Goal: Transaction & Acquisition: Purchase product/service

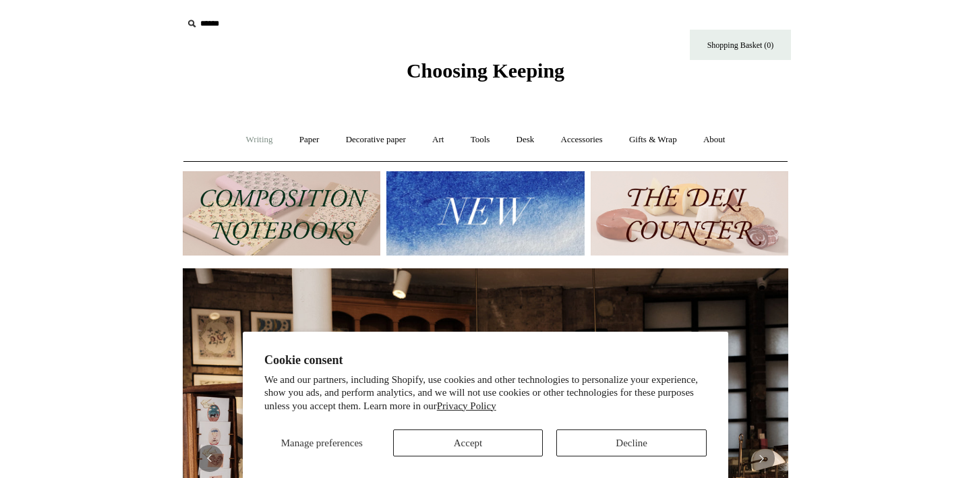
click at [248, 142] on link "Writing +" at bounding box center [259, 140] width 51 height 36
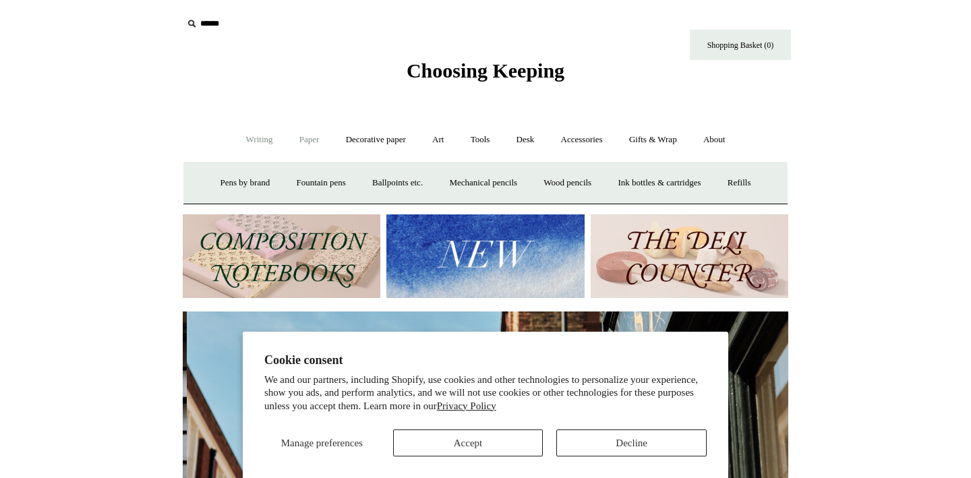
click at [308, 146] on link "Paper +" at bounding box center [309, 140] width 45 height 36
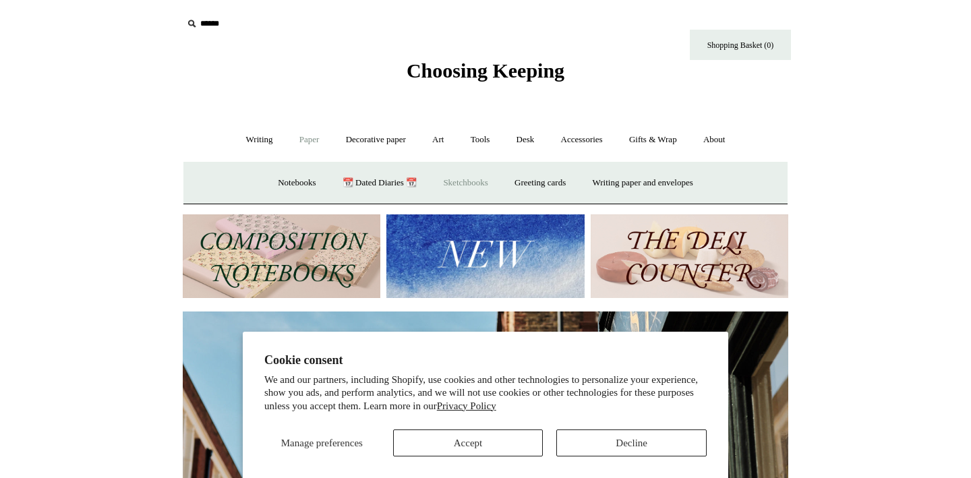
click at [449, 177] on link "Sketchbooks +" at bounding box center [465, 183] width 69 height 36
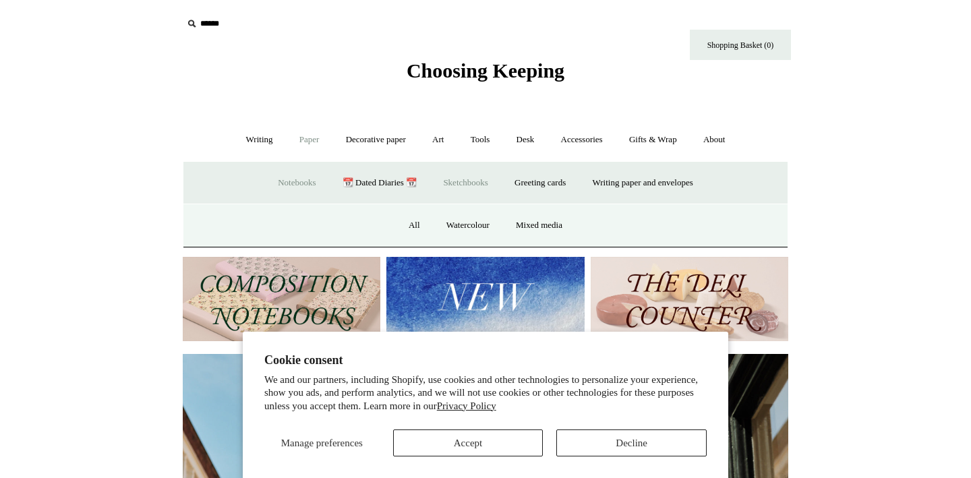
click at [284, 178] on link "Notebooks +" at bounding box center [297, 183] width 62 height 36
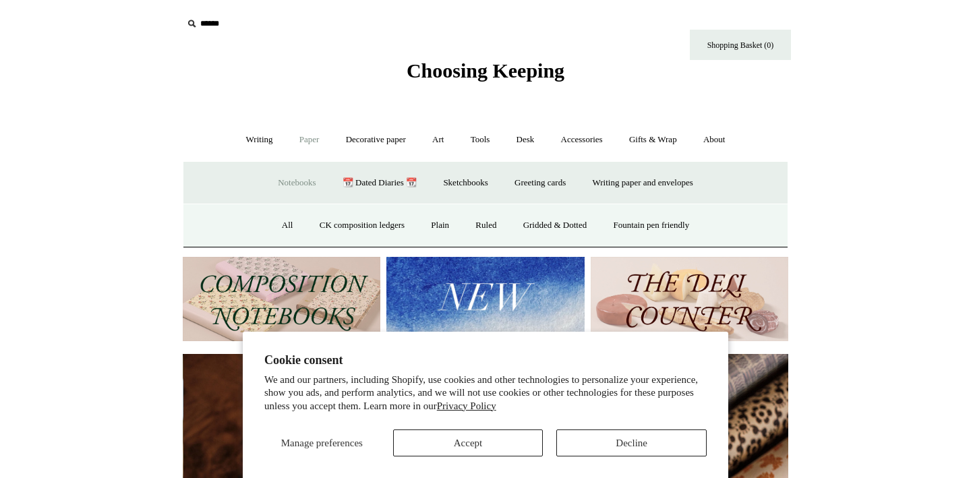
scroll to position [0, 1211]
click at [428, 227] on link "Plain" at bounding box center [440, 226] width 42 height 36
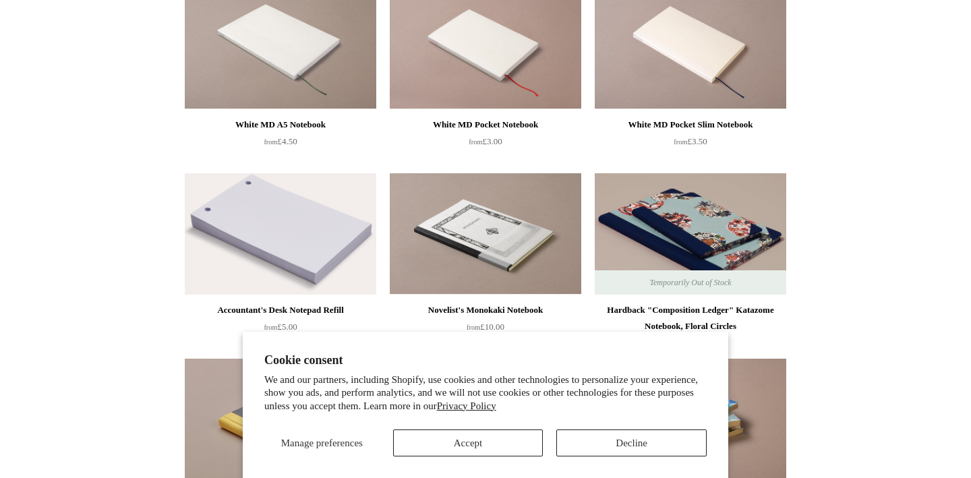
scroll to position [930, 0]
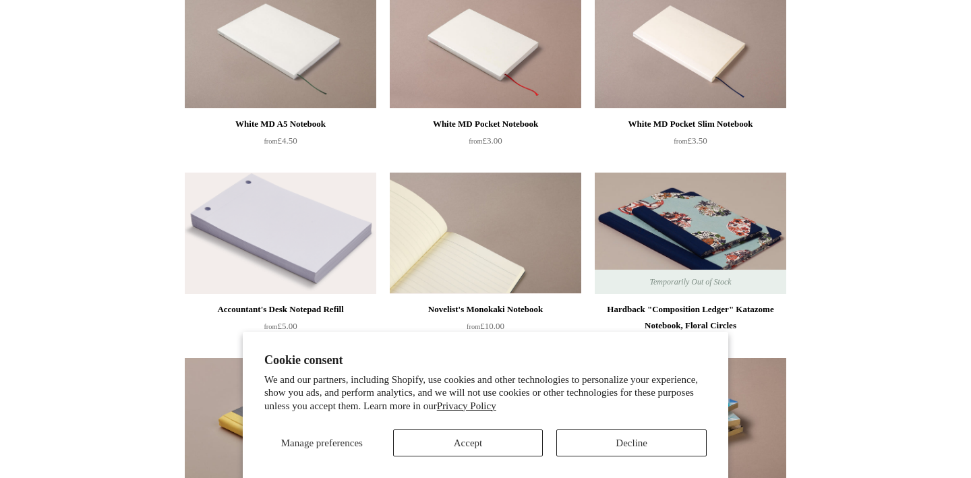
click at [451, 275] on img at bounding box center [486, 233] width 192 height 121
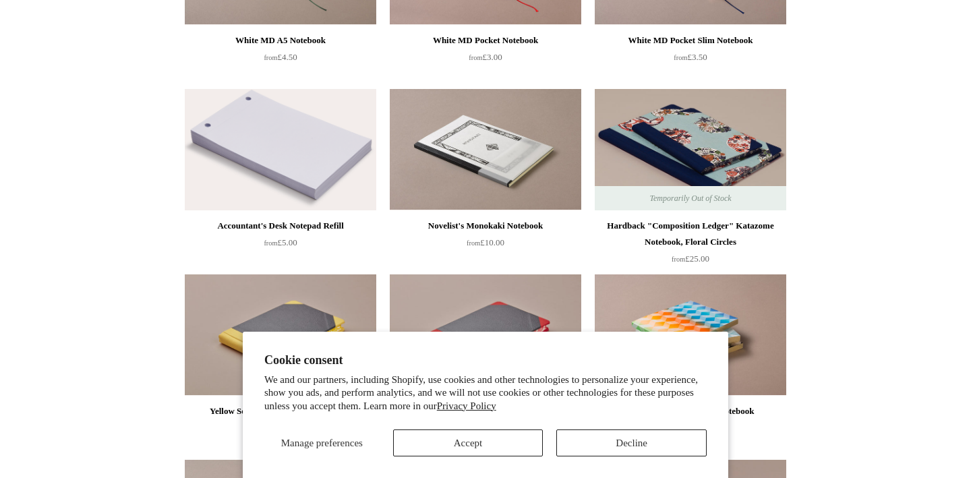
scroll to position [1036, 0]
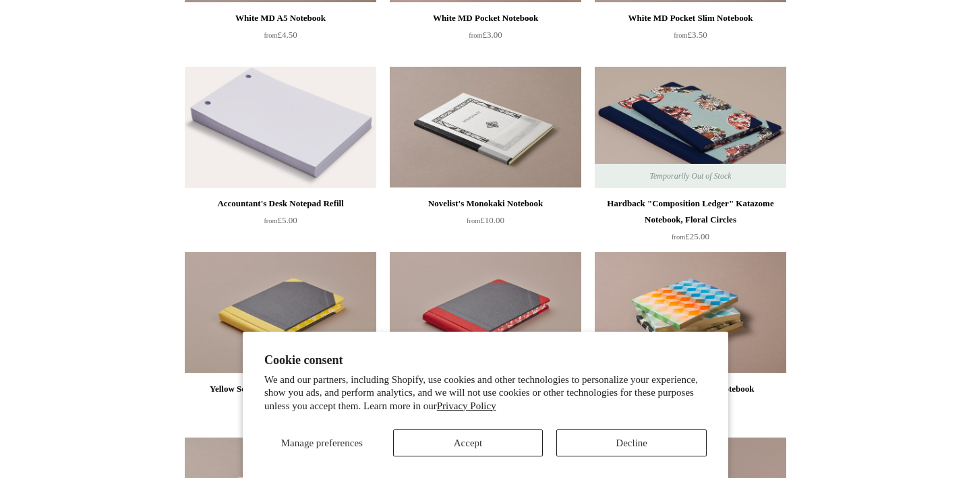
click at [598, 447] on button "Decline" at bounding box center [631, 443] width 150 height 27
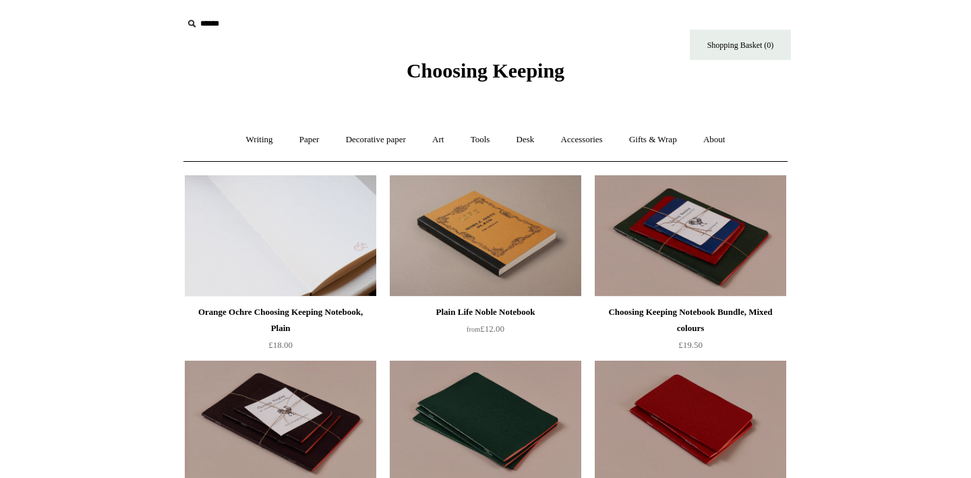
scroll to position [0, 0]
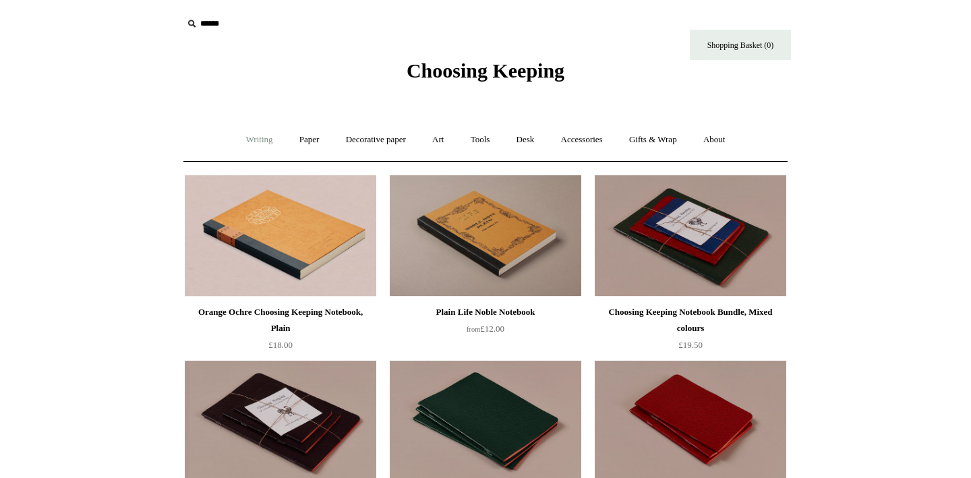
click at [261, 137] on link "Writing +" at bounding box center [259, 140] width 51 height 36
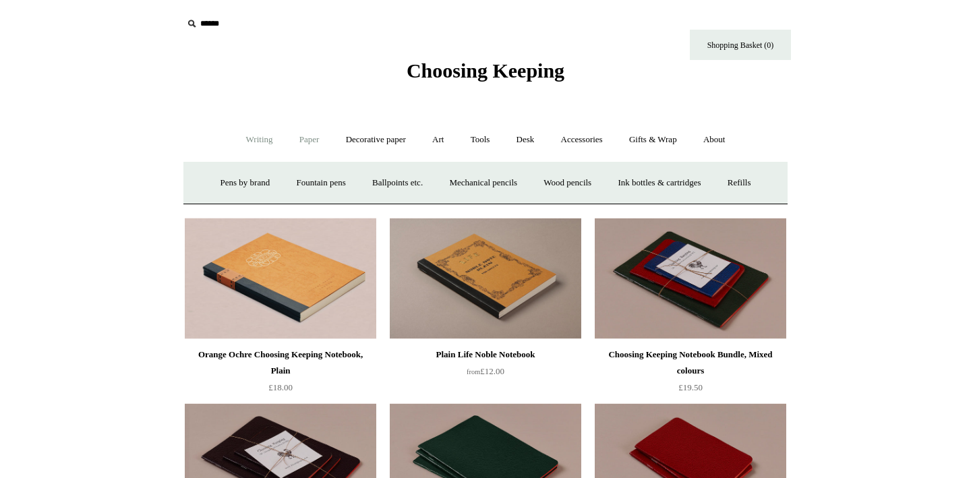
click at [306, 140] on link "Paper +" at bounding box center [309, 140] width 45 height 36
click at [296, 181] on link "Notebooks +" at bounding box center [297, 183] width 62 height 36
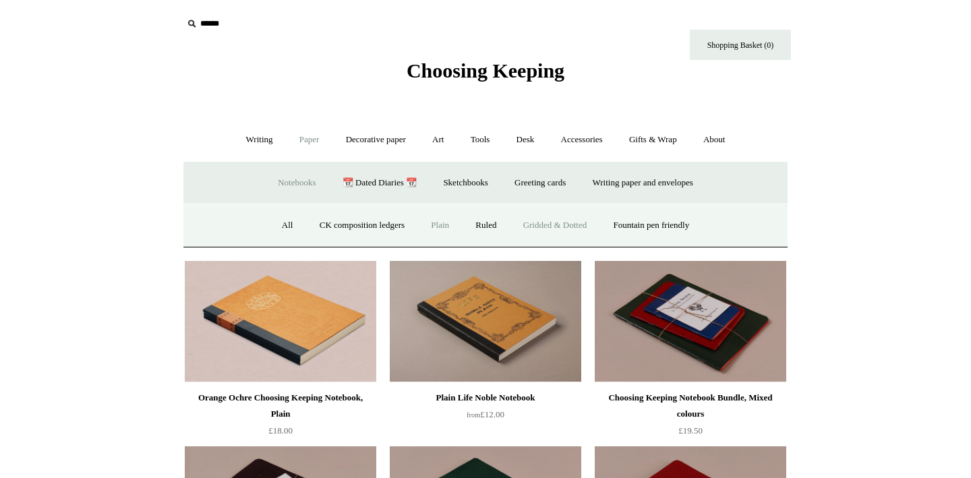
click at [548, 219] on link "Gridded & Dotted" at bounding box center [555, 226] width 88 height 36
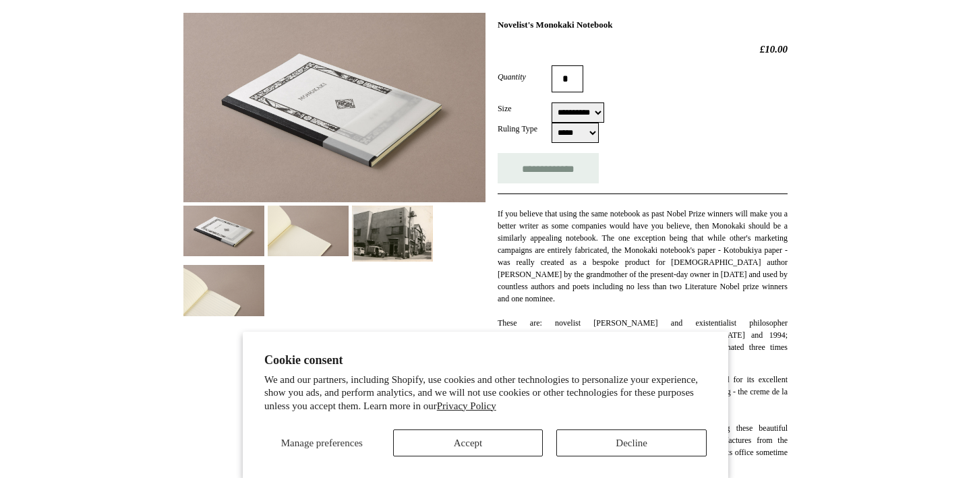
scroll to position [196, 0]
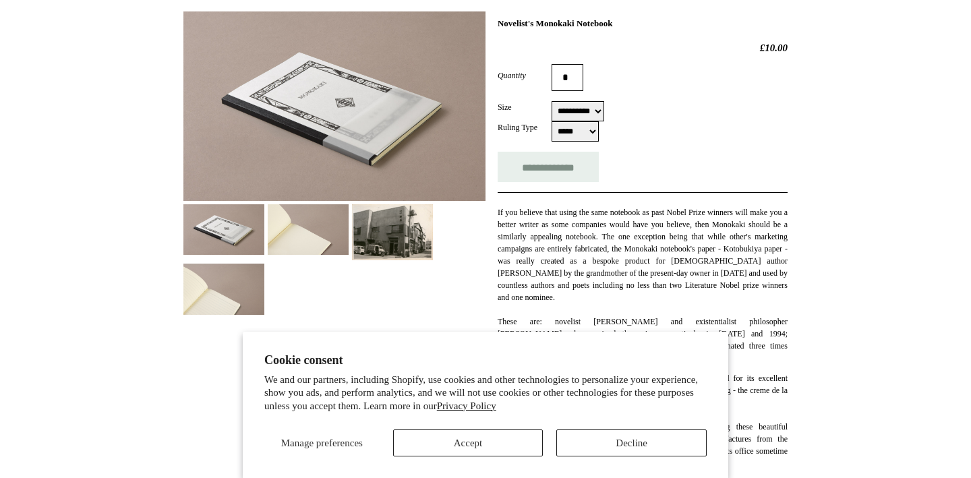
select select "**********"
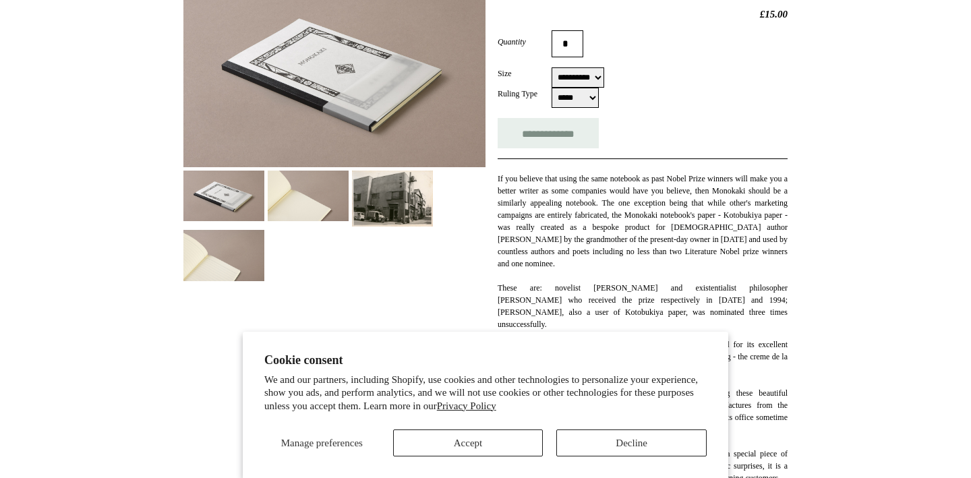
scroll to position [230, 0]
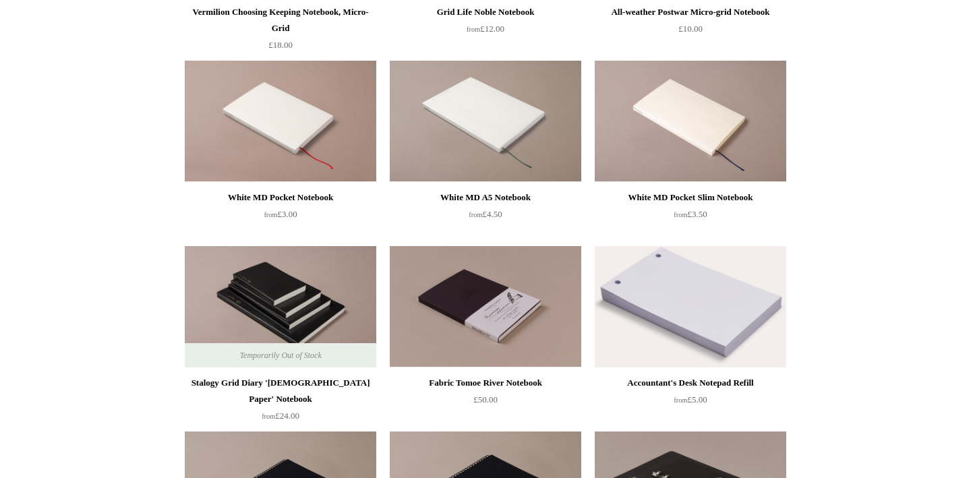
scroll to position [310, 0]
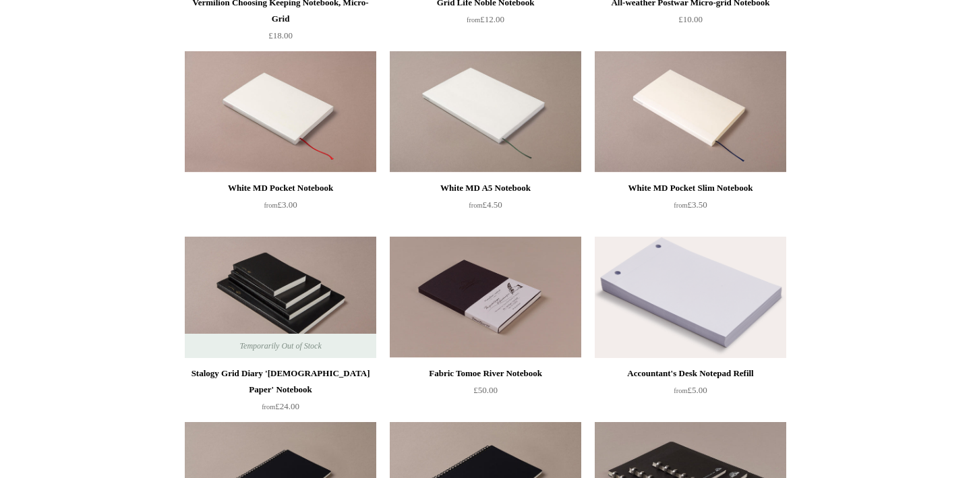
click at [235, 370] on div "Stalogy Grid Diary 'Bible Paper' Notebook" at bounding box center [280, 382] width 185 height 32
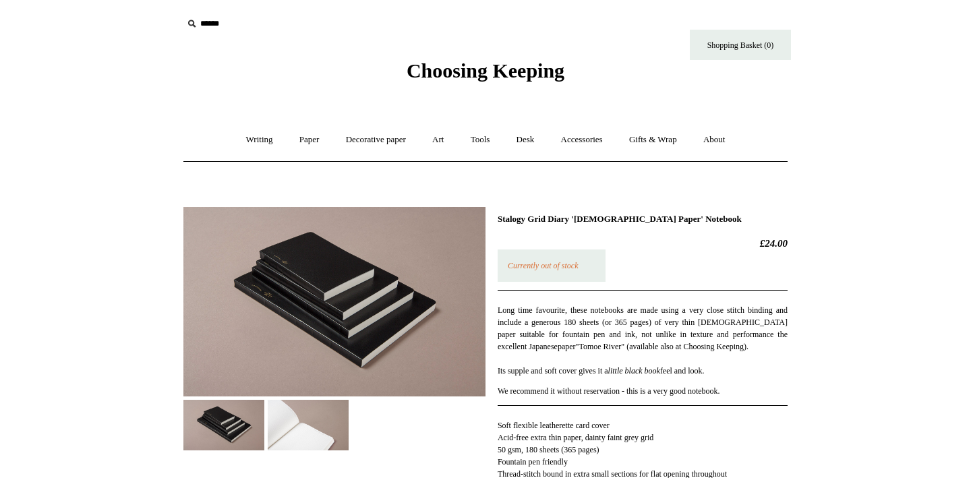
click at [568, 268] on em "Currently out of stock" at bounding box center [543, 265] width 71 height 9
